Goal: Check status: Check status

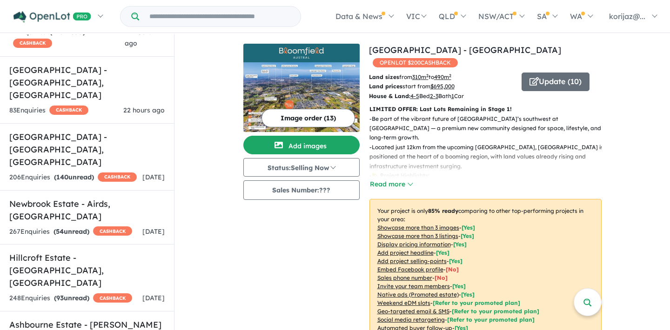
scroll to position [1143, 0]
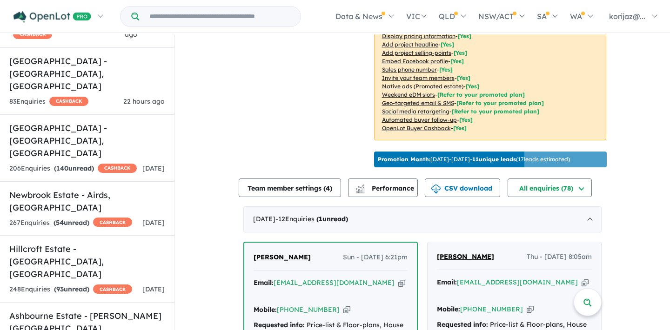
scroll to position [205, 0]
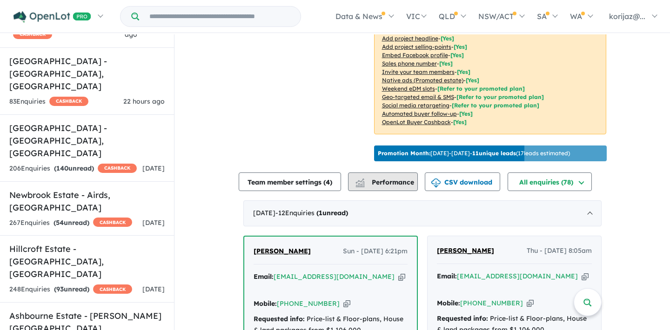
click at [388, 178] on span "Performance" at bounding box center [385, 182] width 57 height 8
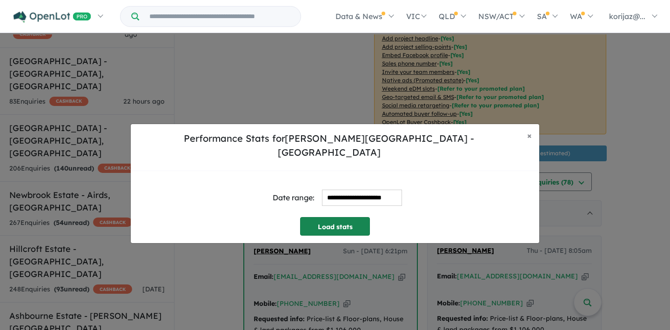
click at [352, 218] on button "Load stats" at bounding box center [335, 226] width 70 height 19
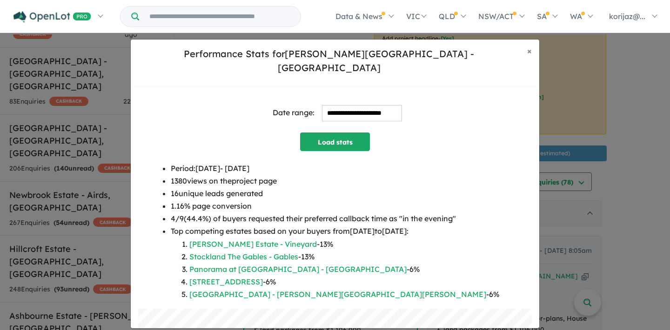
scroll to position [0, 0]
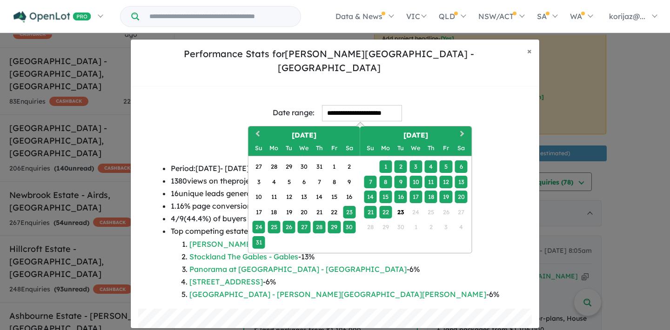
click at [345, 105] on input "**********" at bounding box center [362, 113] width 80 height 16
click at [258, 128] on span "Previous Month" at bounding box center [258, 134] width 0 height 12
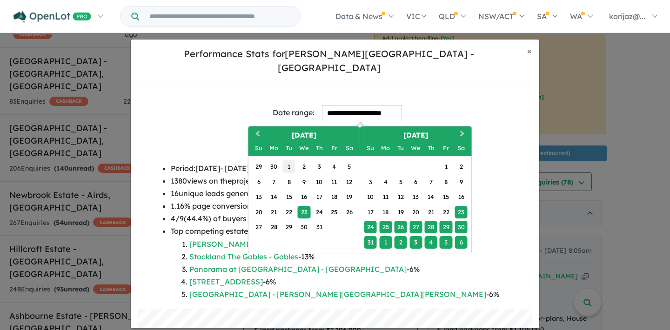
click at [290, 161] on div "1" at bounding box center [288, 167] width 13 height 13
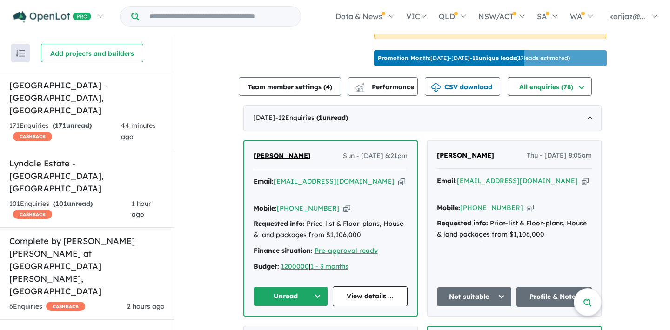
scroll to position [302, 0]
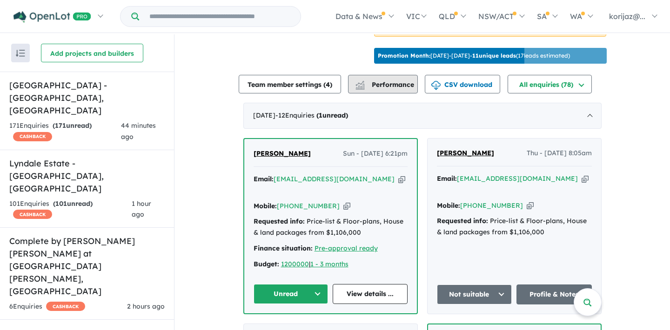
click at [394, 75] on button "Performance" at bounding box center [383, 84] width 70 height 19
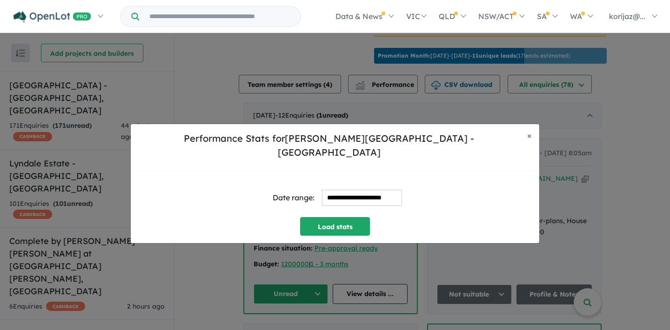
click at [333, 190] on input "**********" at bounding box center [362, 198] width 80 height 16
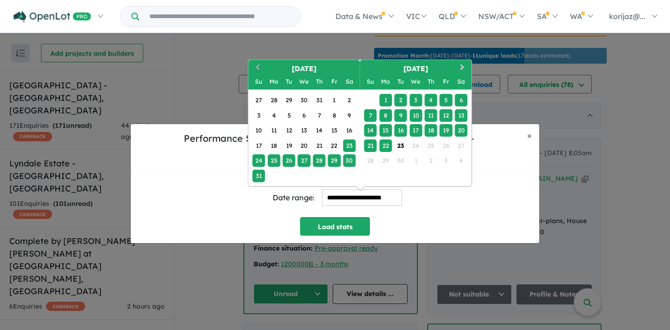
click at [256, 62] on button "Previous Month" at bounding box center [256, 68] width 15 height 15
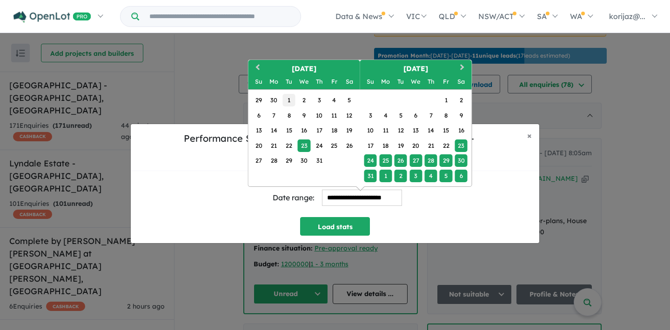
click at [289, 95] on div "1" at bounding box center [288, 100] width 13 height 13
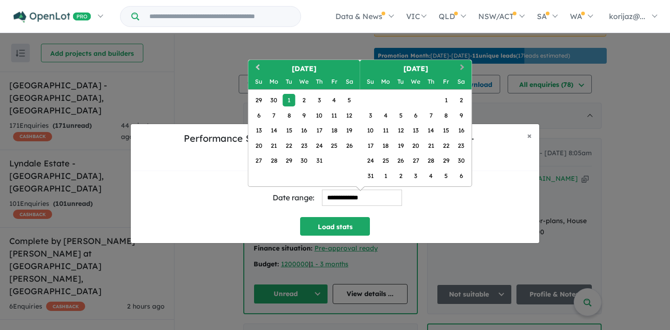
click at [463, 62] on span "Next Month" at bounding box center [463, 68] width 0 height 12
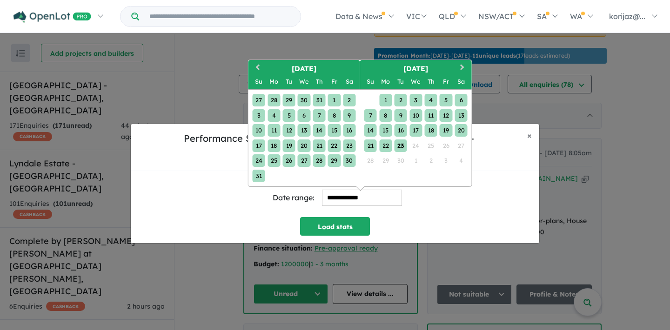
click at [401, 140] on div "23" at bounding box center [401, 146] width 13 height 13
type input "**********"
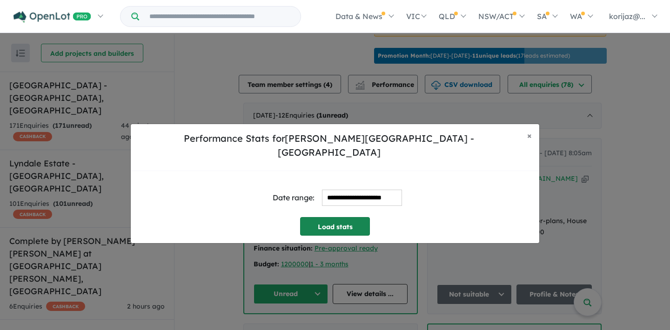
click at [349, 217] on button "Load stats" at bounding box center [335, 226] width 70 height 19
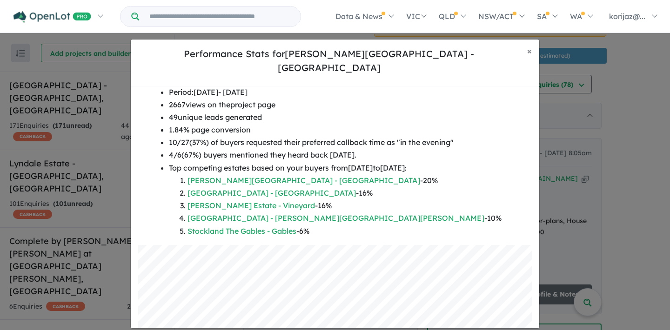
scroll to position [34, 0]
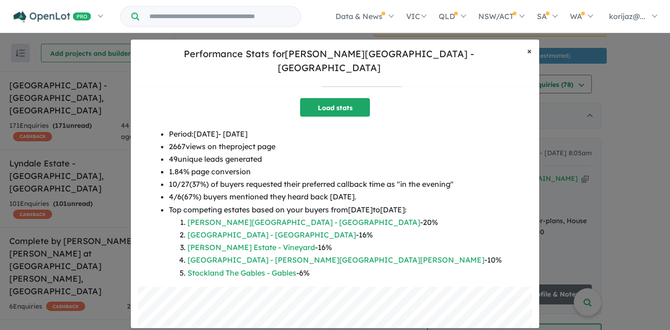
click at [530, 56] on span "×" at bounding box center [529, 51] width 5 height 11
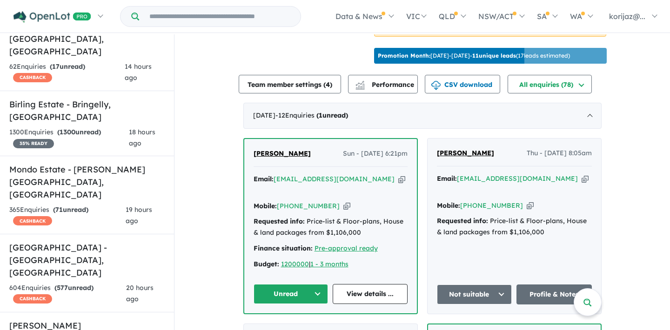
scroll to position [786, 0]
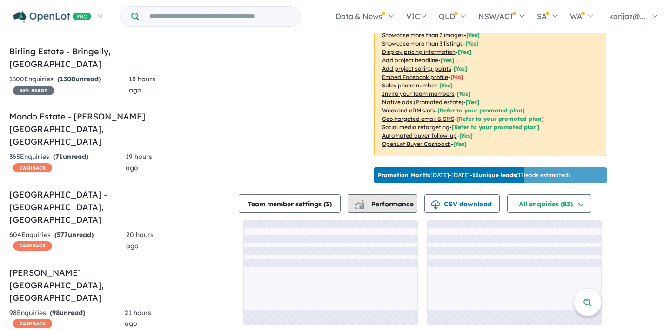
scroll to position [1, 0]
click at [391, 200] on span "Performance" at bounding box center [384, 204] width 57 height 8
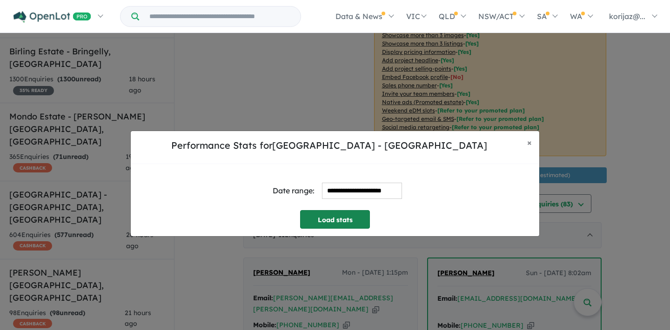
click at [334, 219] on button "Load stats" at bounding box center [335, 219] width 70 height 19
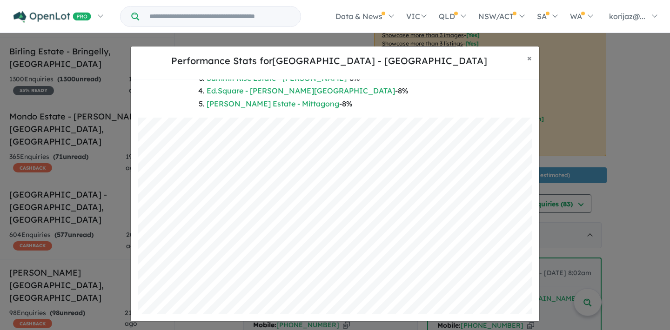
scroll to position [196, 0]
click at [527, 56] on button "× Close" at bounding box center [530, 58] width 20 height 23
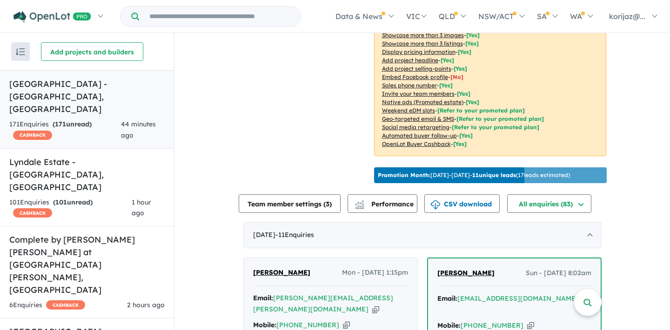
scroll to position [0, 0]
click at [110, 90] on h5 "[GEOGRAPHIC_DATA] - [GEOGRAPHIC_DATA] , [GEOGRAPHIC_DATA]" at bounding box center [86, 97] width 155 height 38
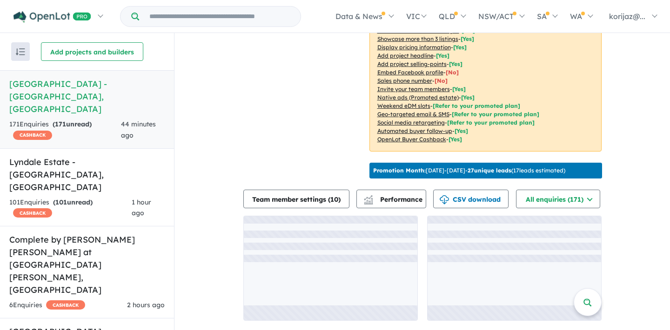
scroll to position [191, 0]
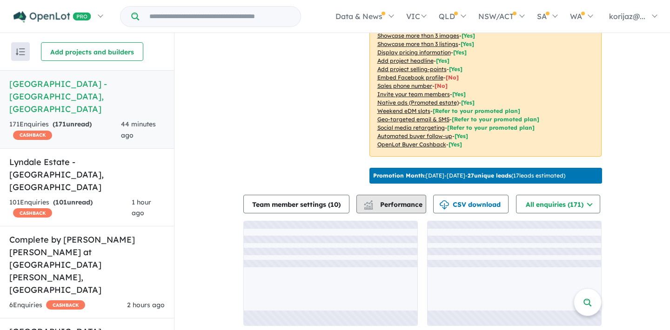
click at [398, 204] on button "Performance" at bounding box center [391, 204] width 70 height 19
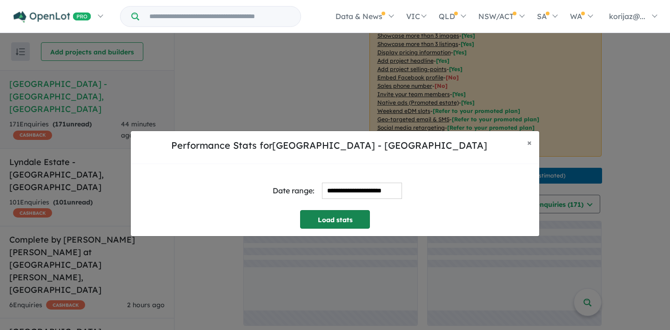
click at [341, 225] on button "Load stats" at bounding box center [335, 219] width 70 height 19
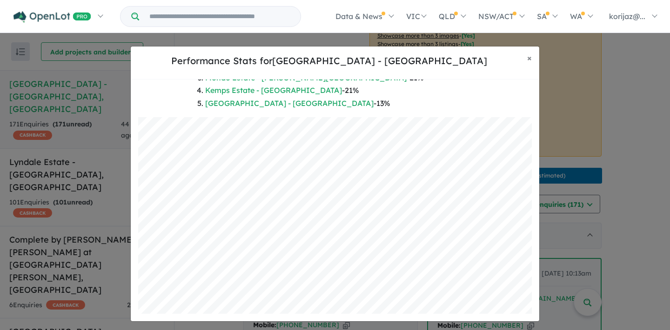
scroll to position [196, 0]
click at [530, 57] on span "×" at bounding box center [529, 58] width 5 height 11
